Goal: Book appointment/travel/reservation

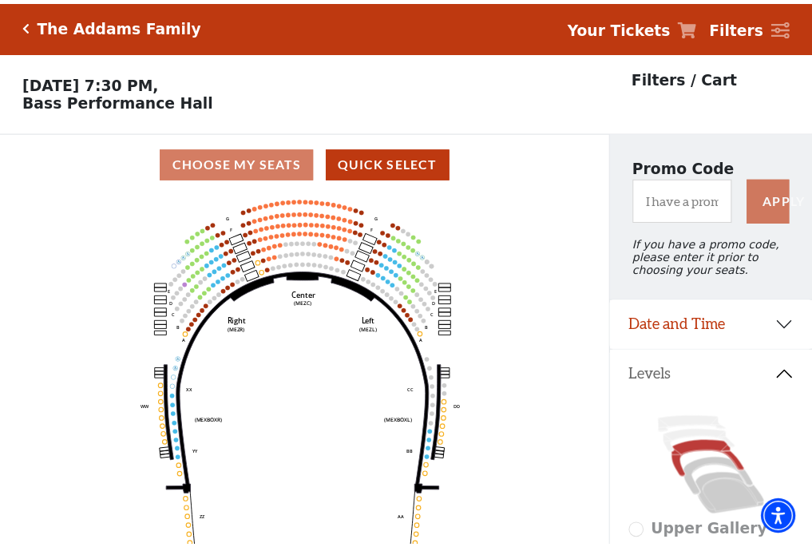
scroll to position [74, 0]
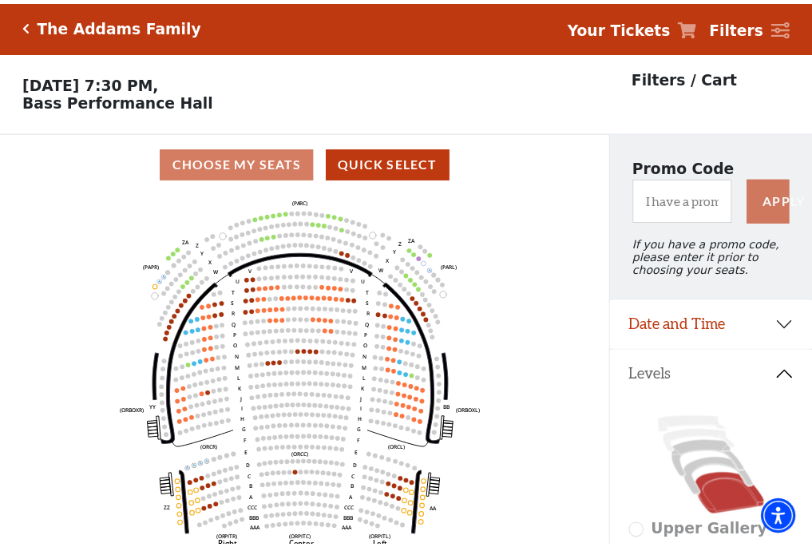
scroll to position [74, 0]
